Goal: Check status: Check status

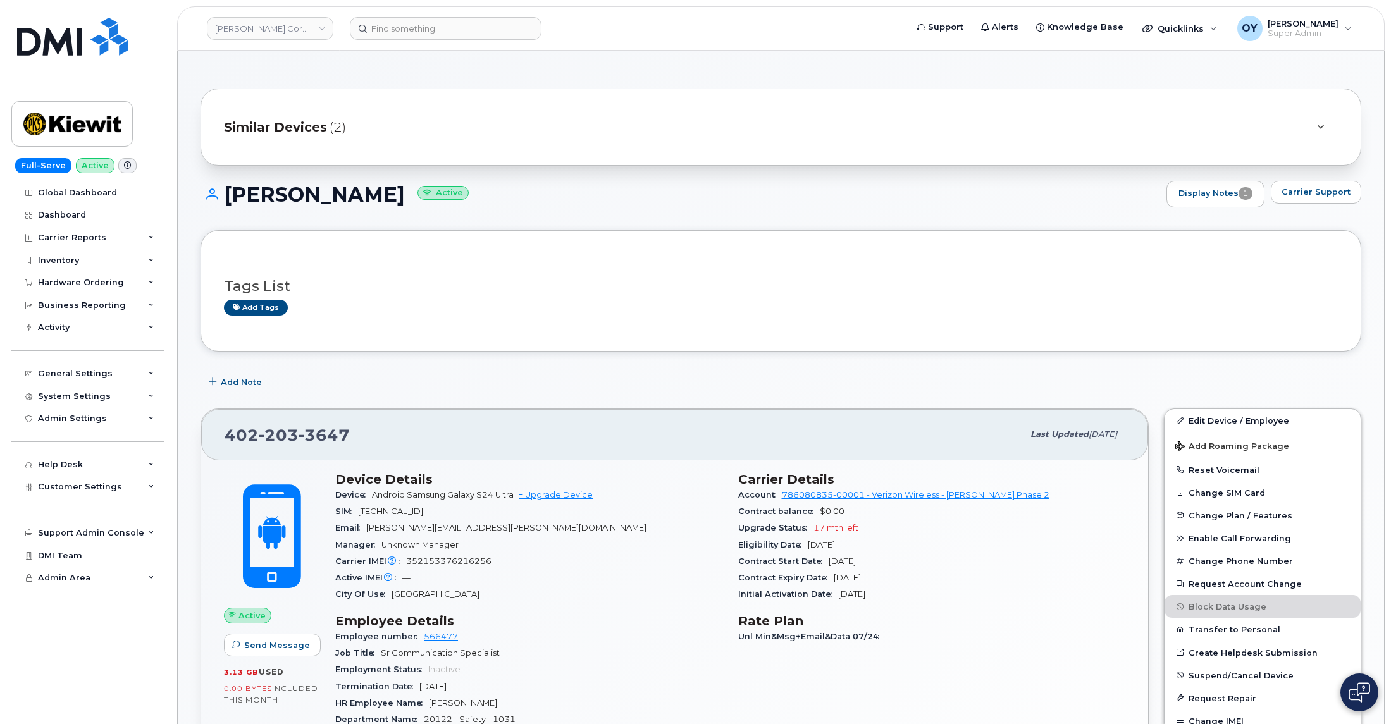
scroll to position [947, 0]
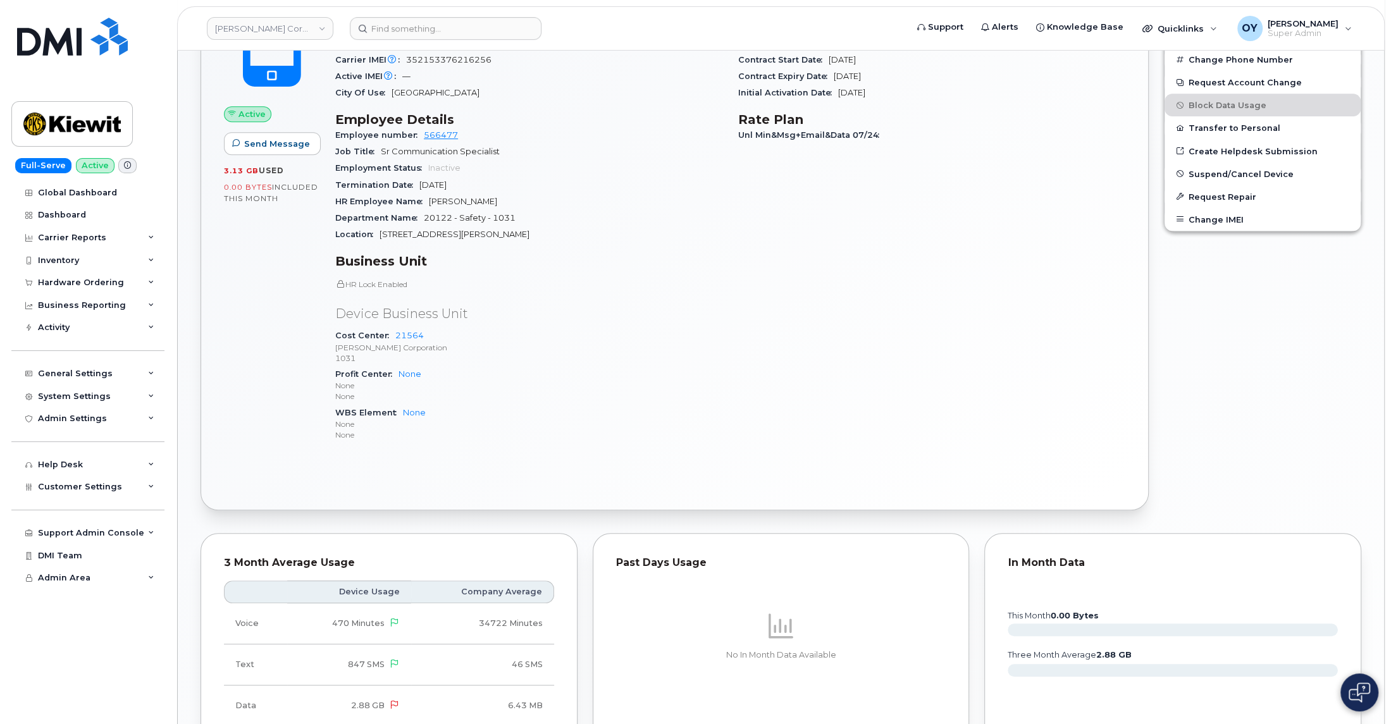
scroll to position [947, 0]
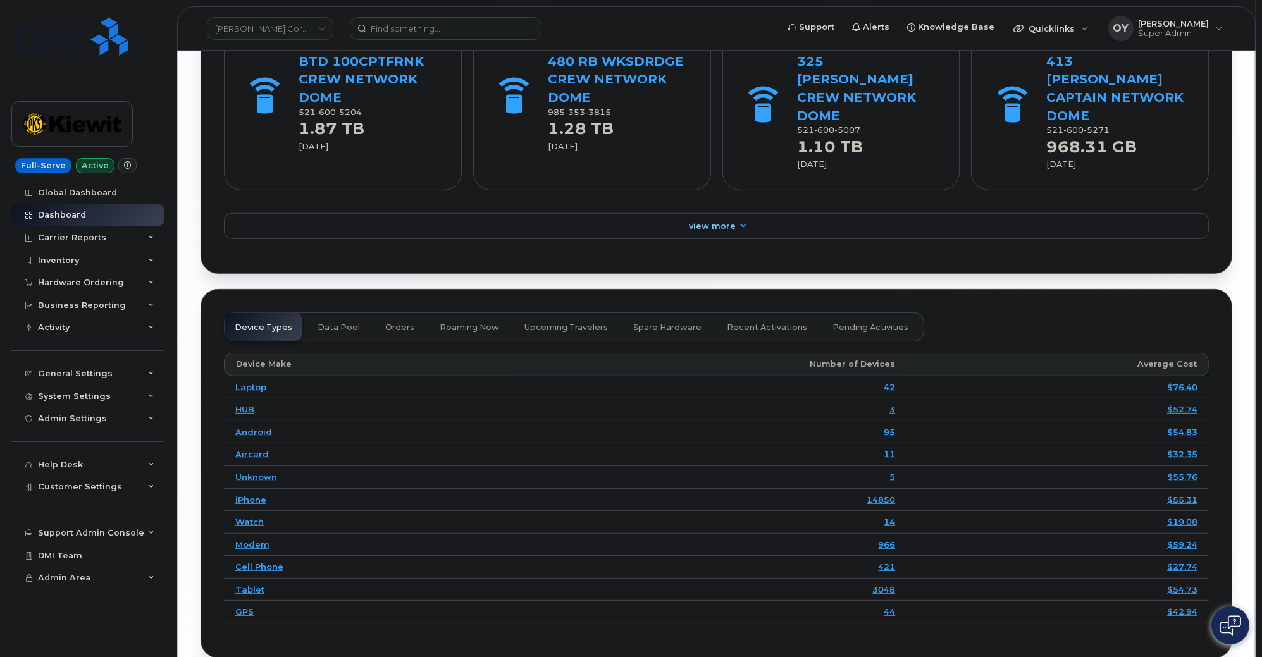
scroll to position [1805, 0]
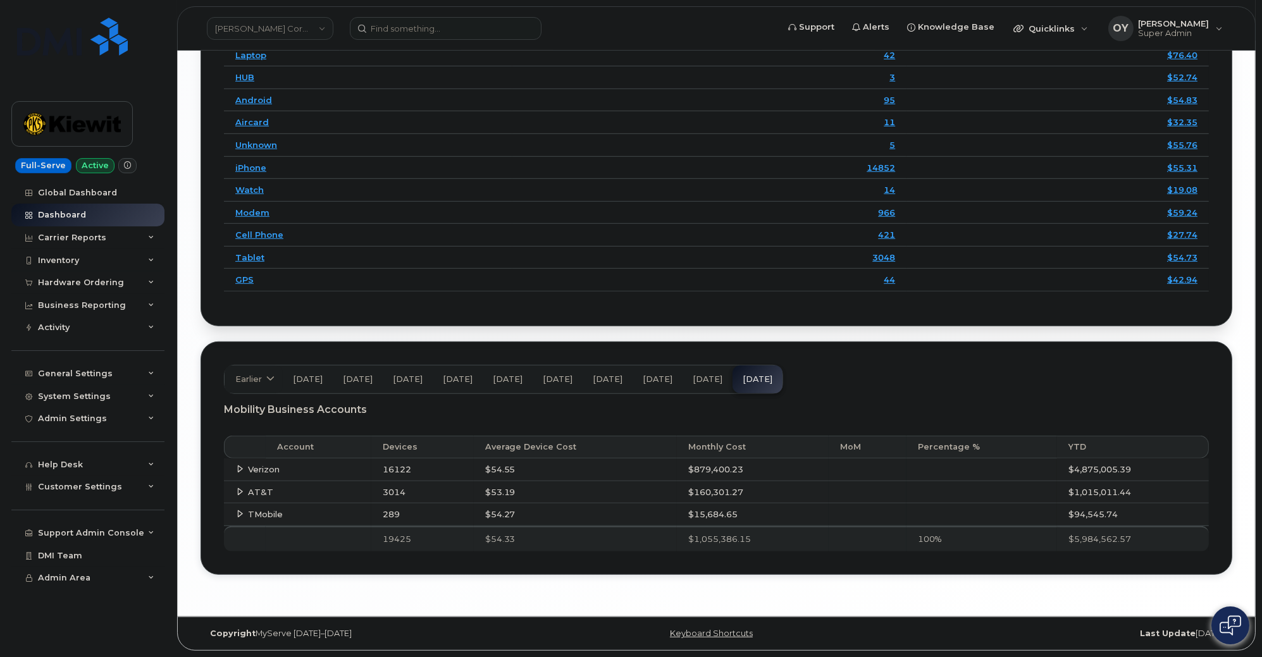
scroll to position [1805, 0]
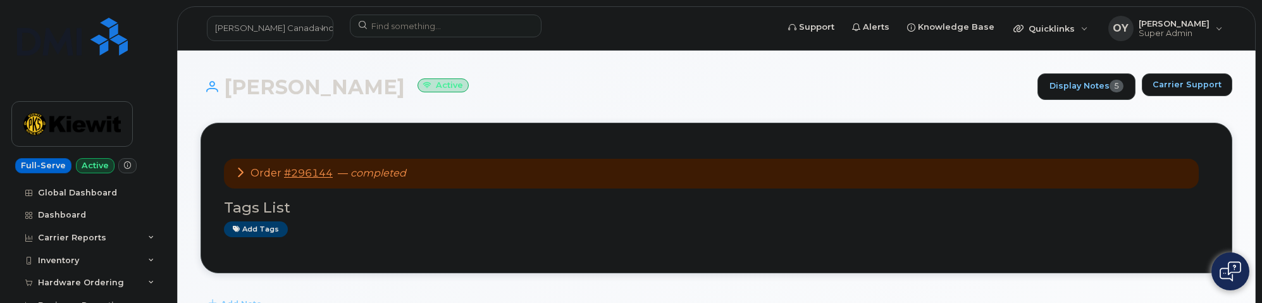
scroll to position [445, 0]
